Goal: Information Seeking & Learning: Find specific fact

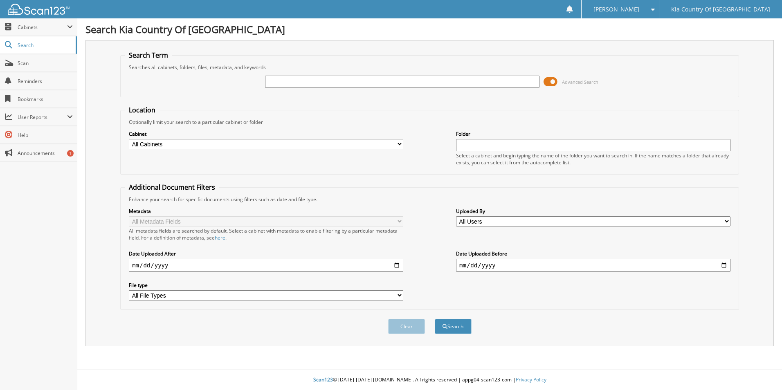
click at [315, 82] on input "text" at bounding box center [402, 82] width 274 height 12
type input "31737"
click at [451, 326] on button "Search" at bounding box center [453, 326] width 37 height 15
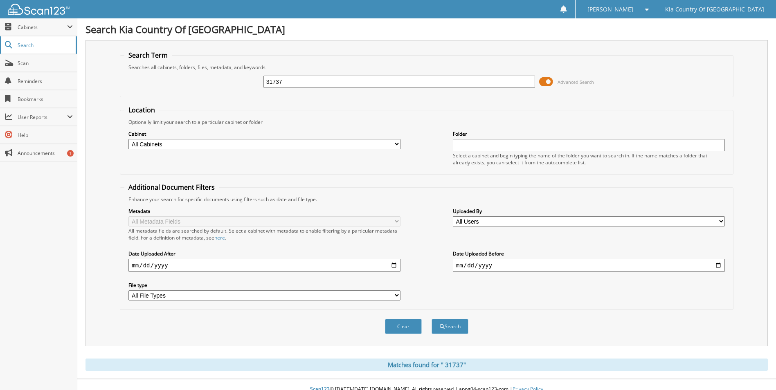
click at [31, 43] on span "Search" at bounding box center [45, 45] width 54 height 7
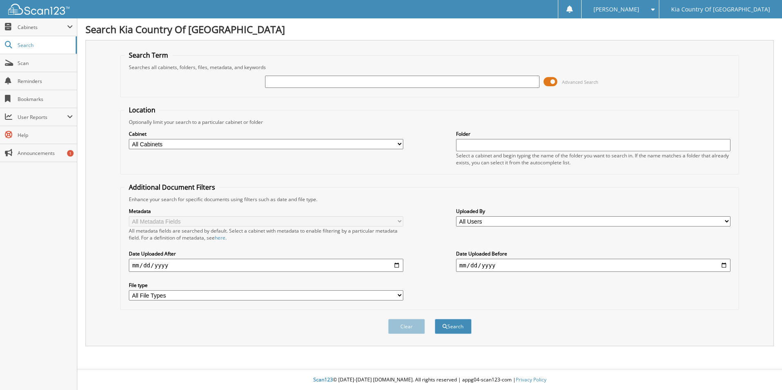
click at [31, 43] on span "Search" at bounding box center [45, 45] width 54 height 7
click at [33, 27] on span "Cabinets" at bounding box center [42, 27] width 49 height 7
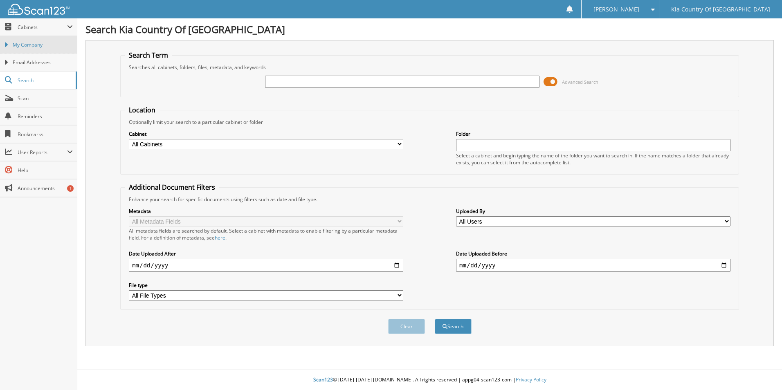
click at [33, 47] on span "My Company" at bounding box center [43, 44] width 60 height 7
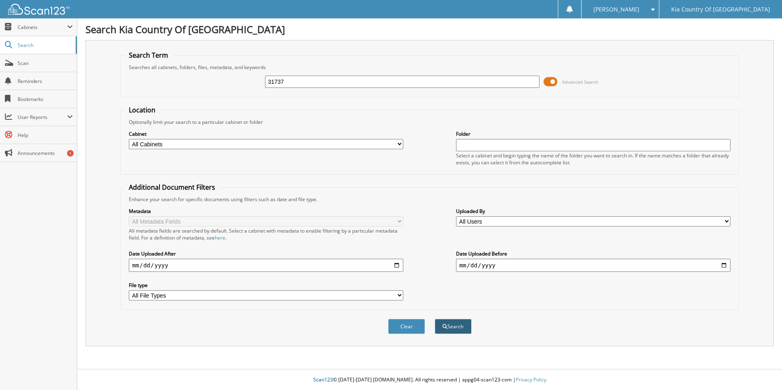
type input "31737"
click at [458, 323] on button "Search" at bounding box center [453, 326] width 37 height 15
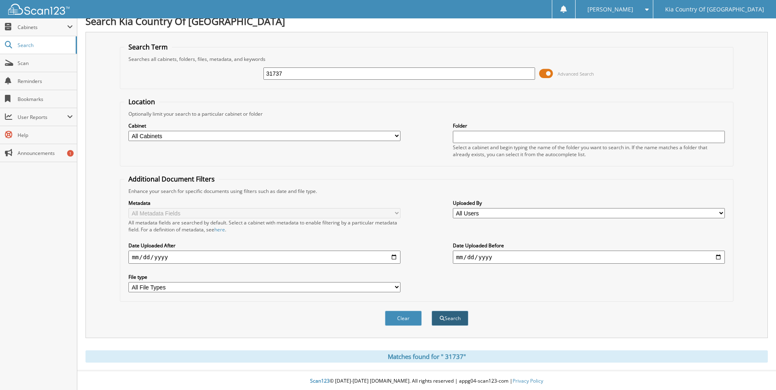
scroll to position [10, 0]
click at [452, 318] on button "Search" at bounding box center [449, 317] width 37 height 15
